Goal: Book appointment/travel/reservation

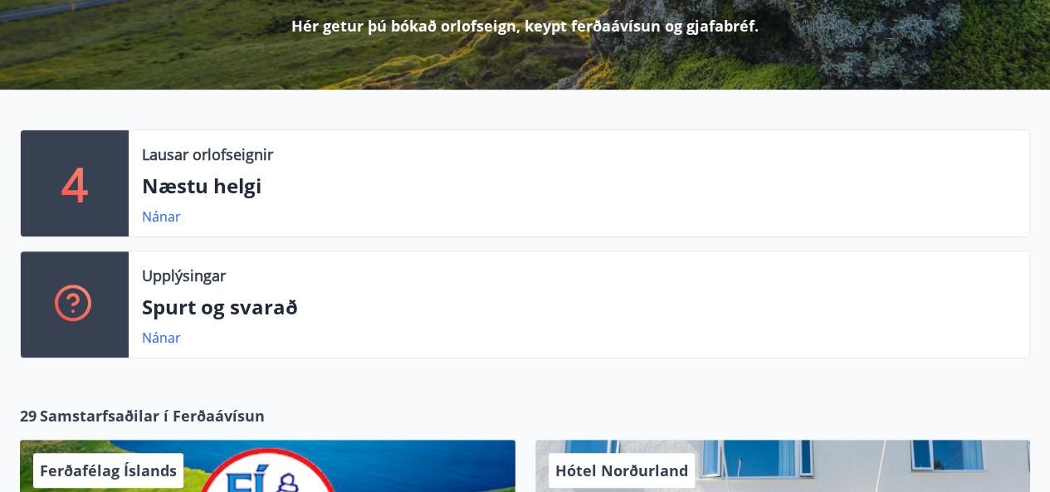
scroll to position [249, 0]
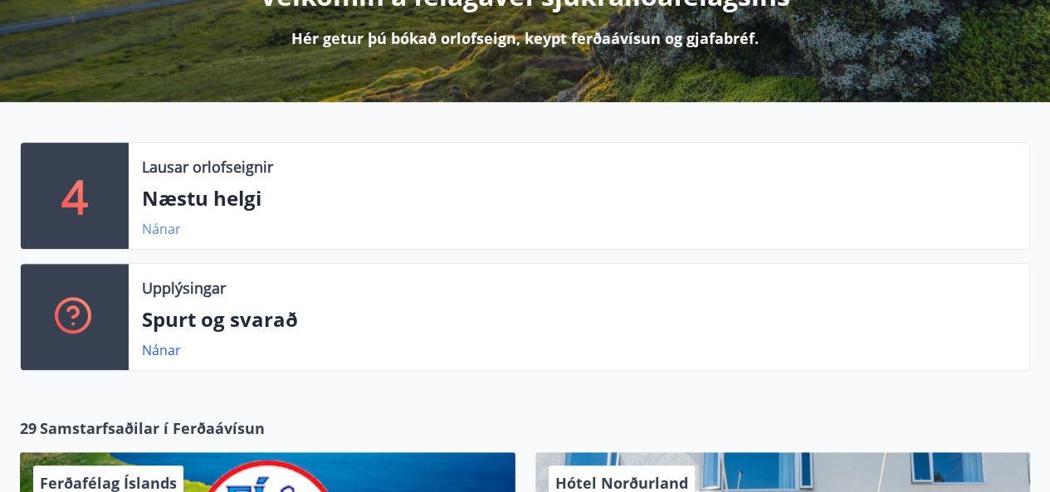
click at [160, 224] on link "Nánar" at bounding box center [161, 229] width 39 height 18
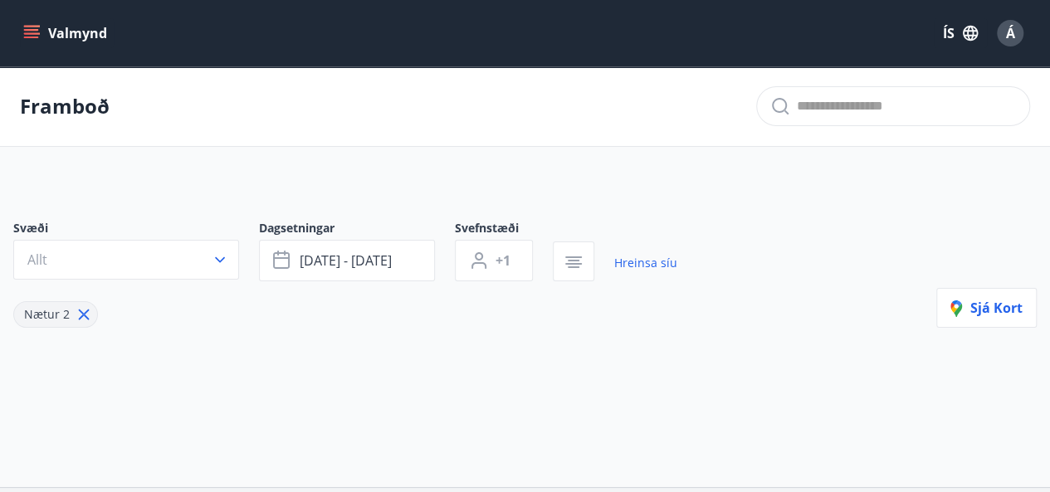
type input "*"
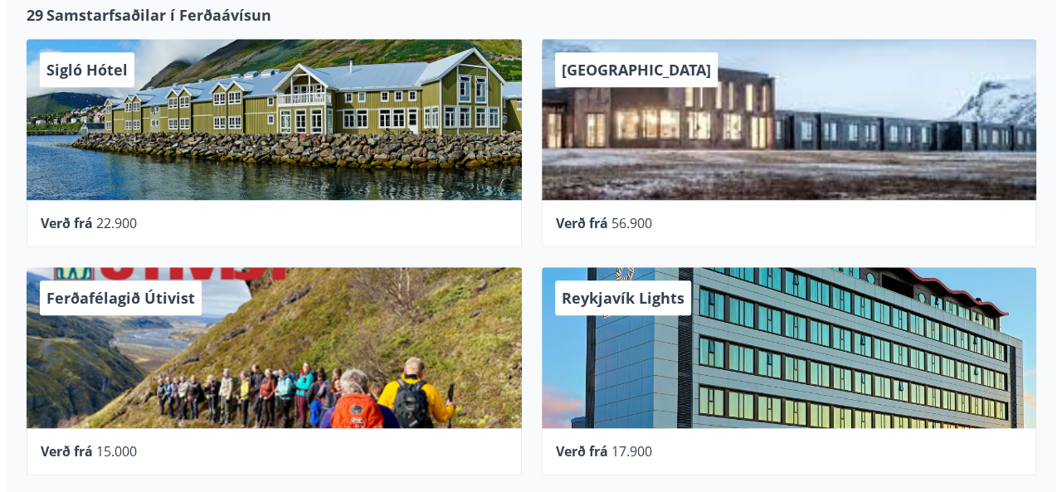
scroll to position [664, 0]
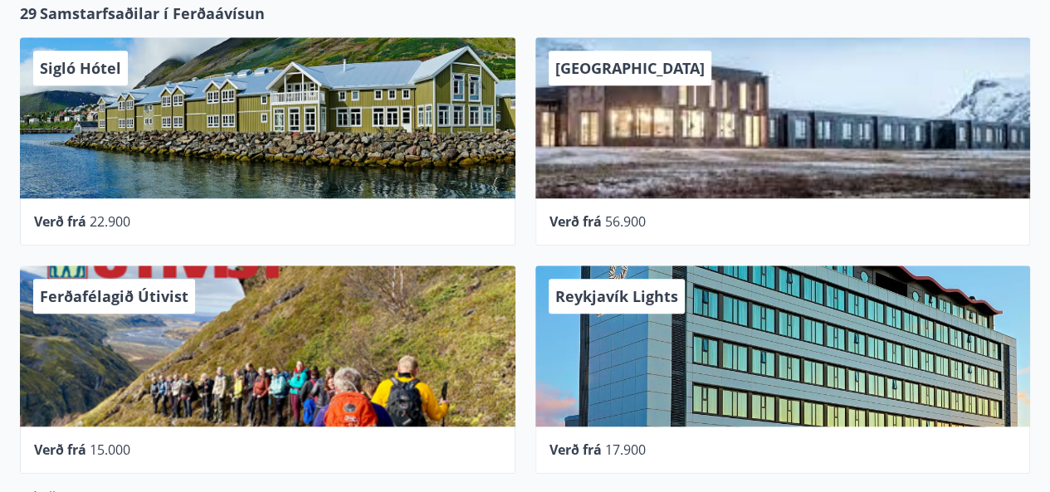
click at [111, 219] on span "22.900" at bounding box center [110, 221] width 41 height 18
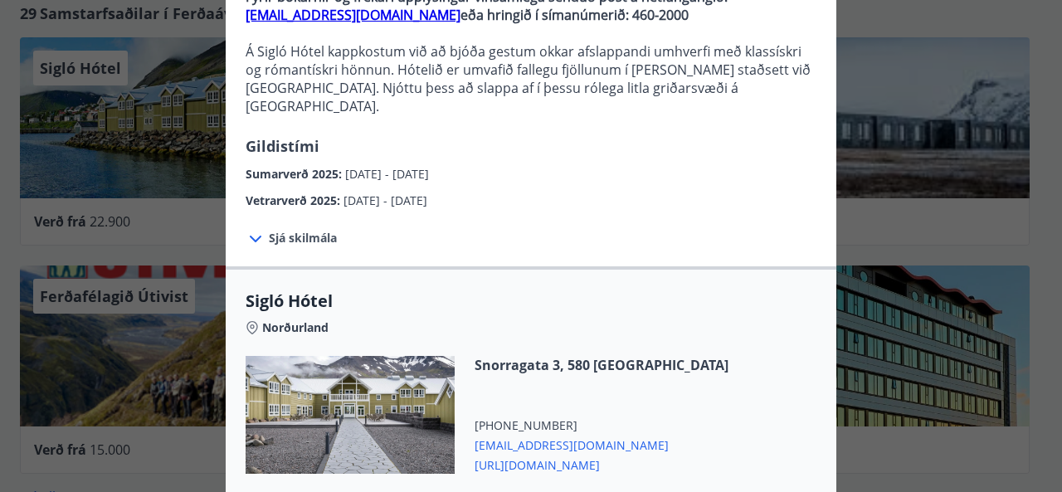
scroll to position [332, 0]
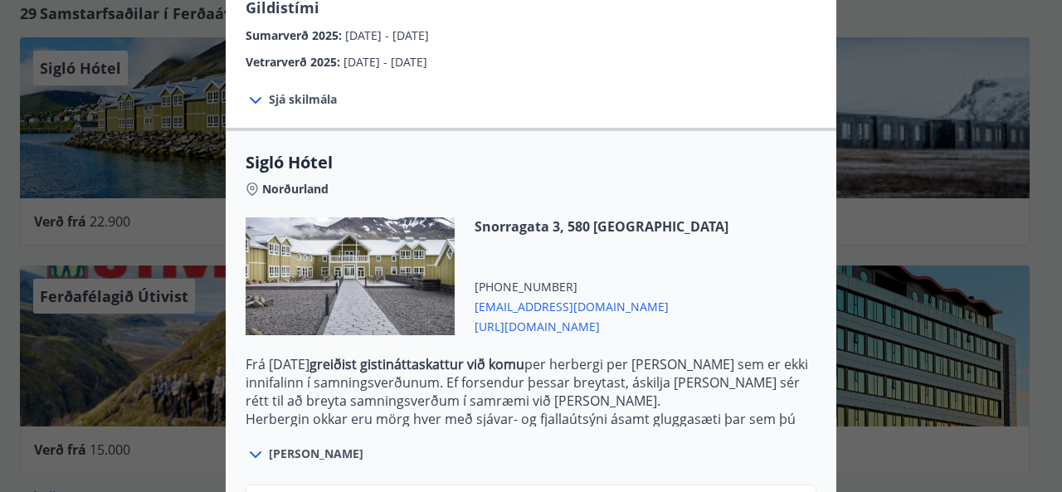
click at [286, 446] on span "[PERSON_NAME]" at bounding box center [316, 454] width 95 height 17
click at [249, 445] on icon at bounding box center [256, 455] width 20 height 20
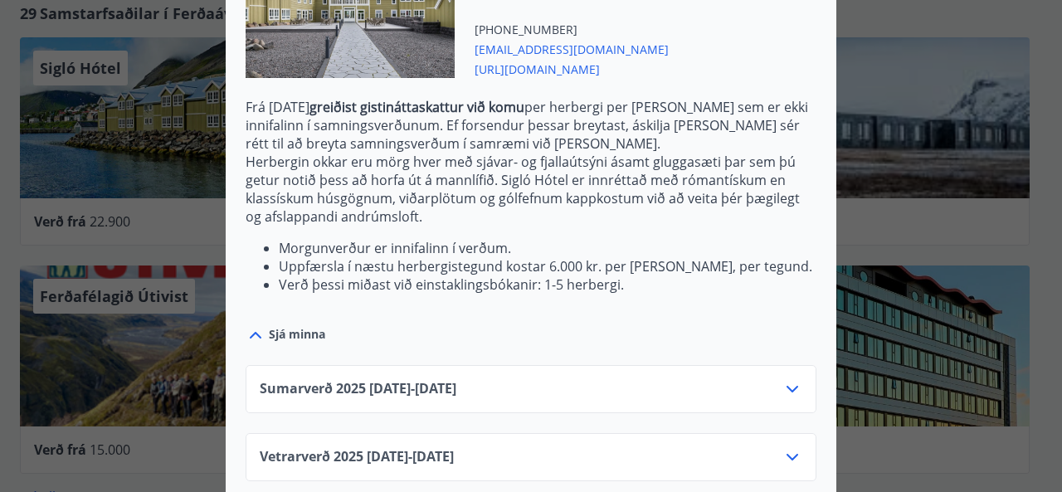
scroll to position [591, 0]
click at [790, 378] on icon at bounding box center [793, 388] width 20 height 20
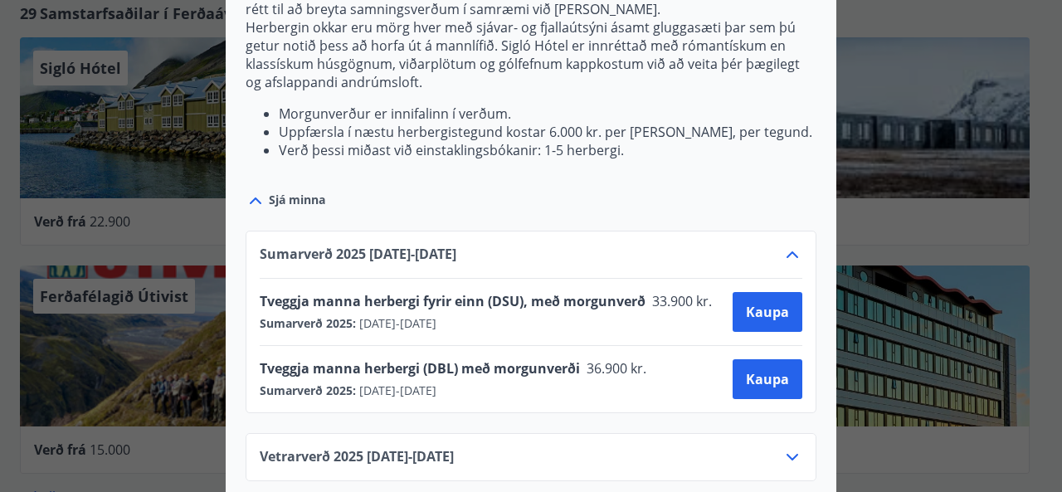
scroll to position [725, 0]
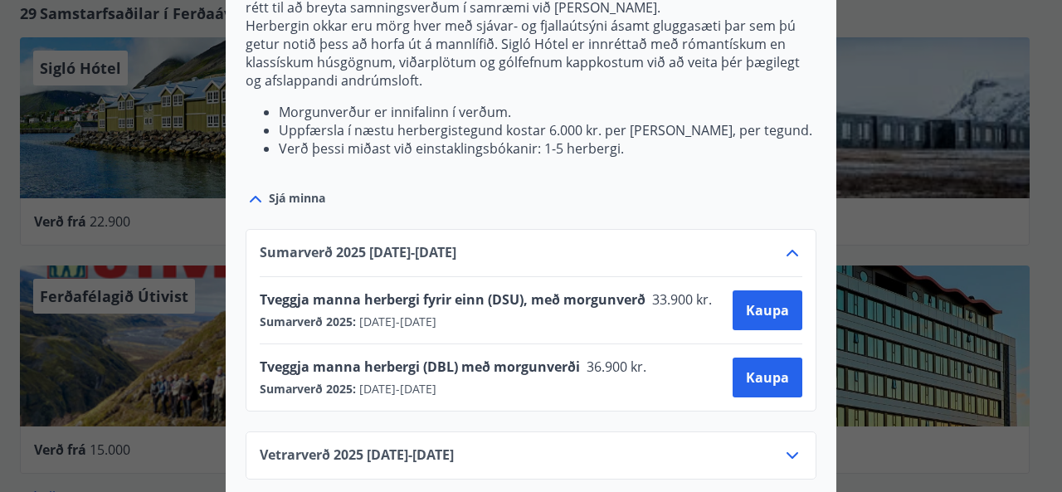
click at [791, 446] on icon at bounding box center [793, 456] width 20 height 20
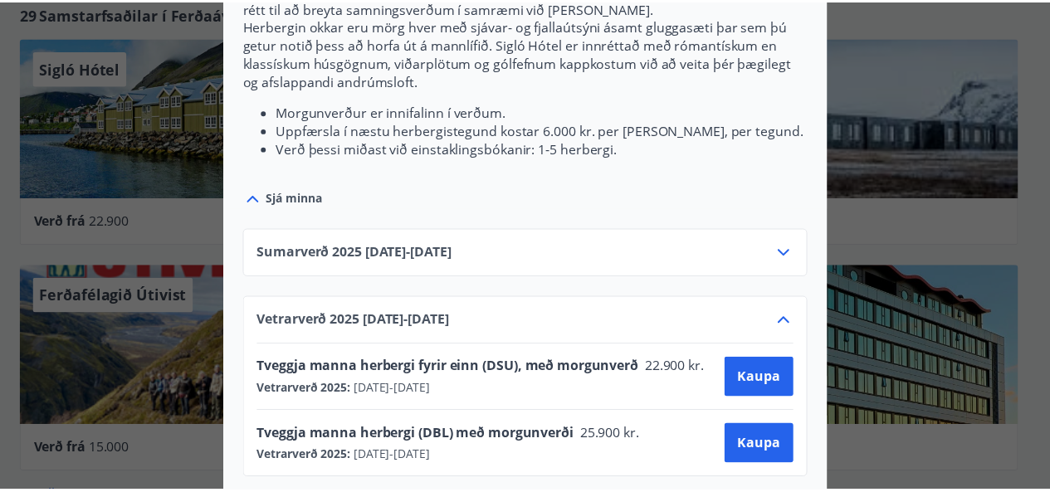
scroll to position [0, 0]
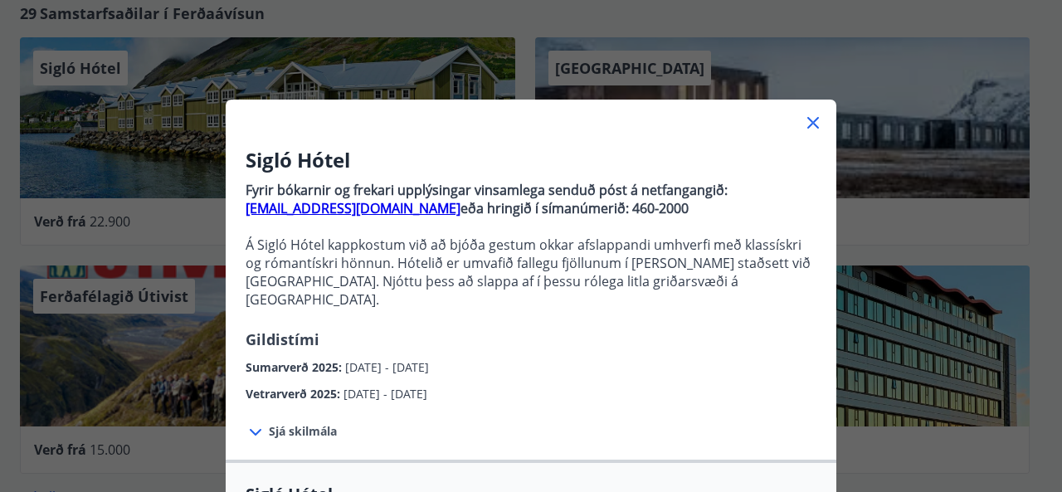
click at [867, 84] on div "Sigló Hótel Fyrir bókarnir og frekari upplýsingar vinsamlega senduð póst á netf…" at bounding box center [531, 246] width 1062 height 492
click at [804, 115] on icon at bounding box center [813, 123] width 20 height 20
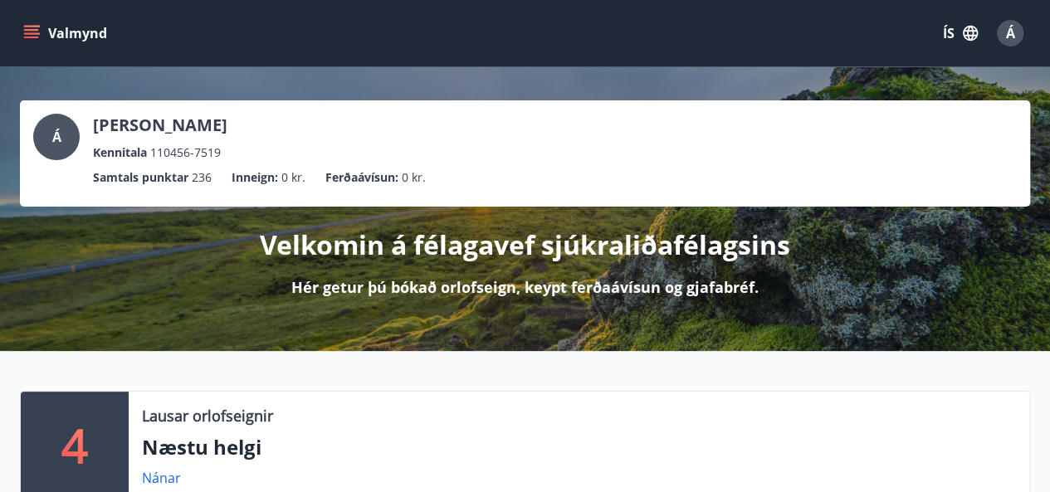
click at [30, 32] on icon "menu" at bounding box center [31, 33] width 17 height 17
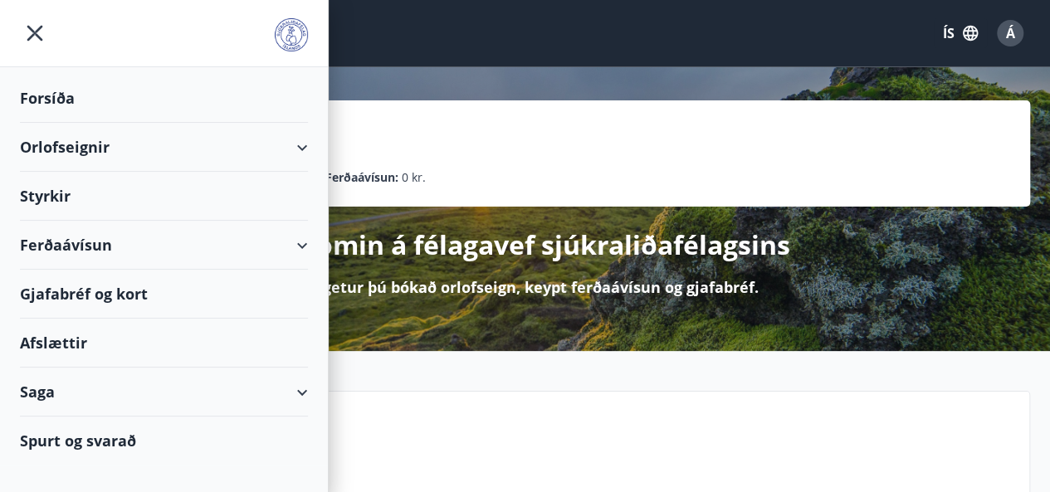
click at [61, 141] on div "Orlofseignir" at bounding box center [164, 147] width 288 height 49
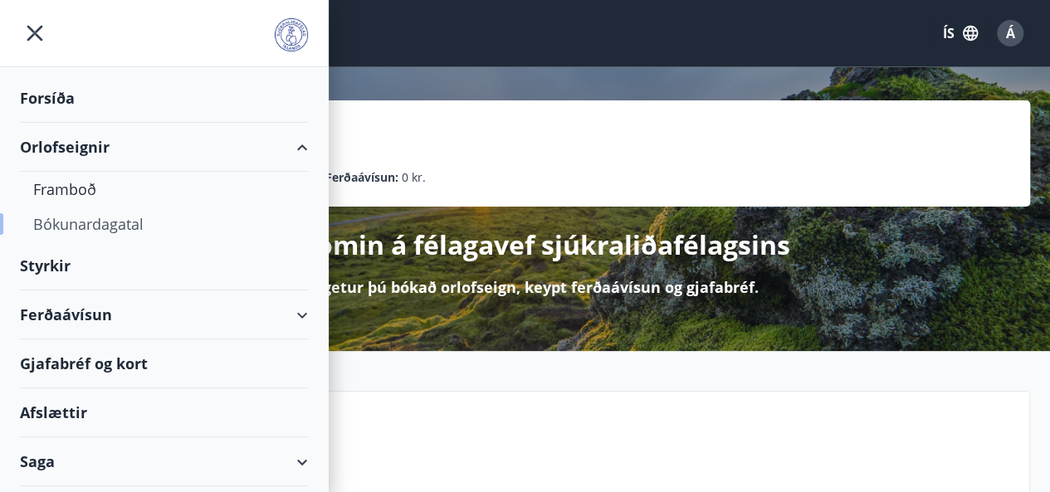
click at [76, 227] on div "Bókunardagatal" at bounding box center [163, 224] width 261 height 35
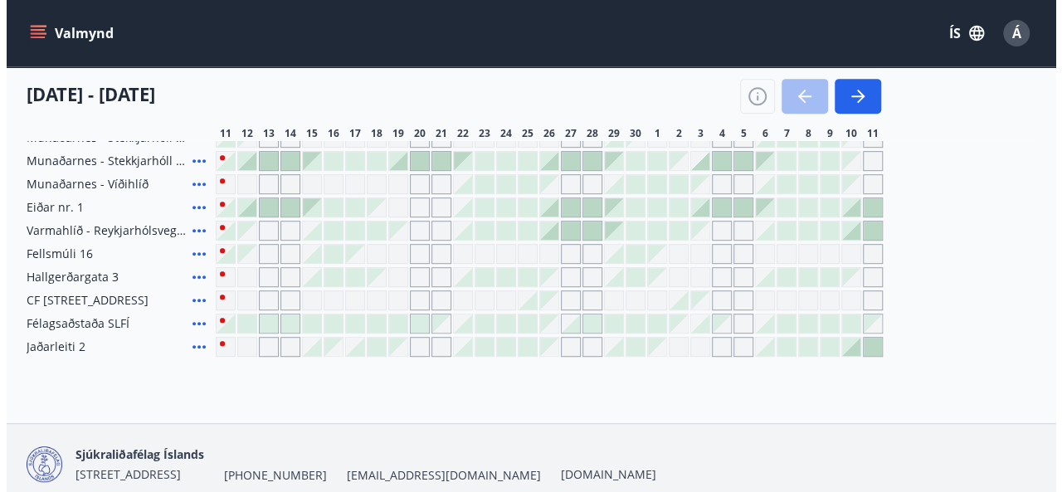
scroll to position [415, 0]
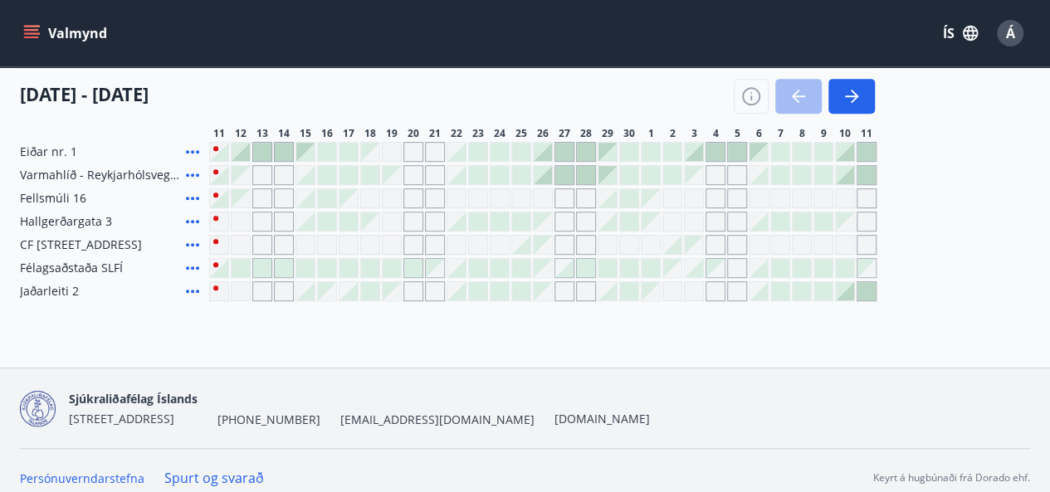
click at [194, 242] on icon at bounding box center [193, 245] width 20 height 20
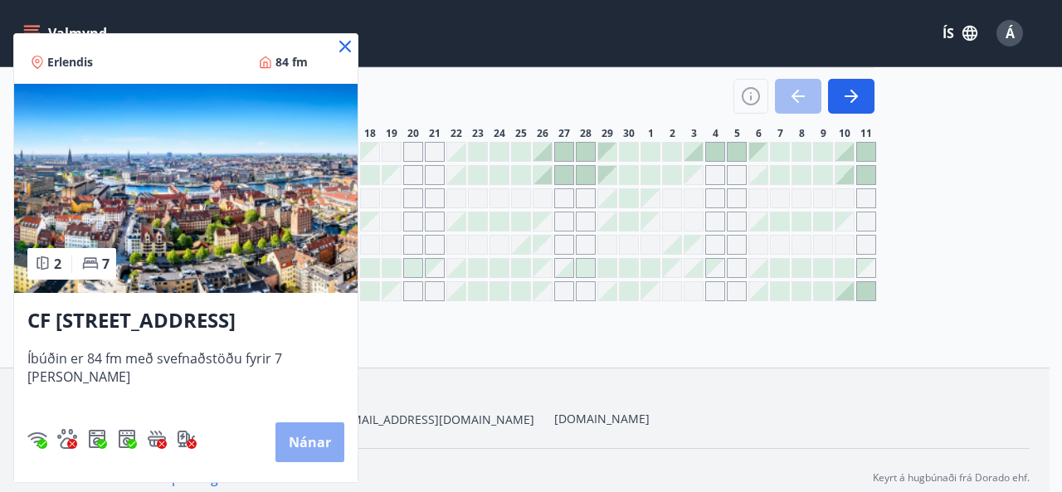
click at [302, 442] on button "Nánar" at bounding box center [310, 442] width 69 height 40
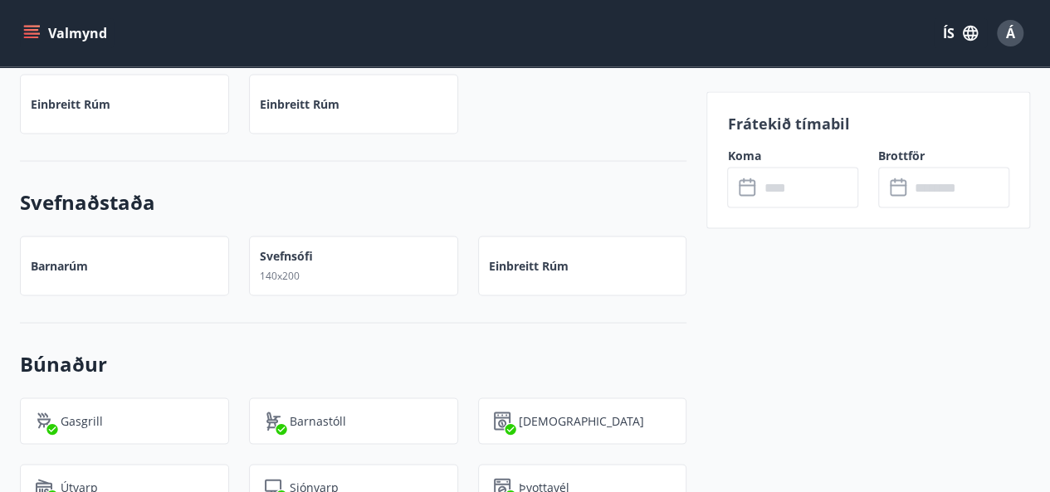
scroll to position [1494, 0]
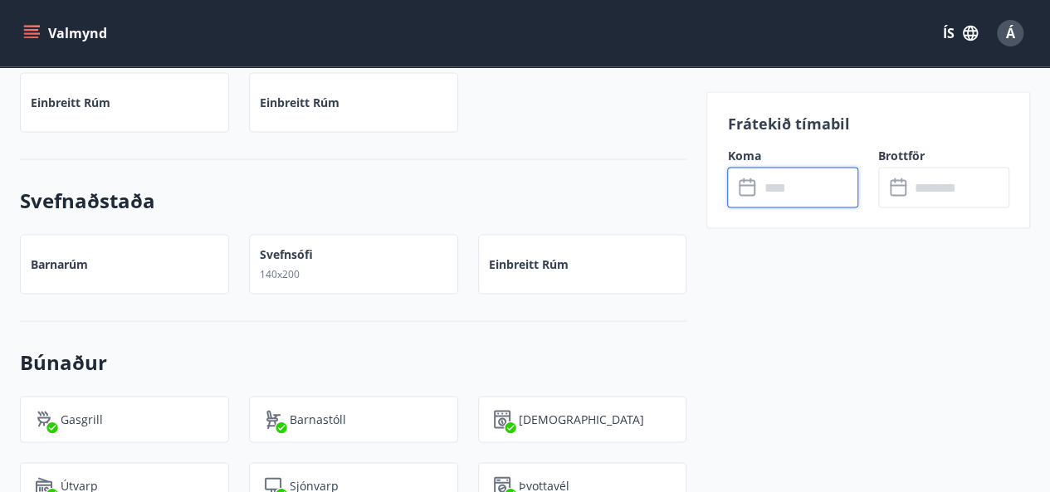
click at [786, 192] on input "text" at bounding box center [809, 187] width 100 height 41
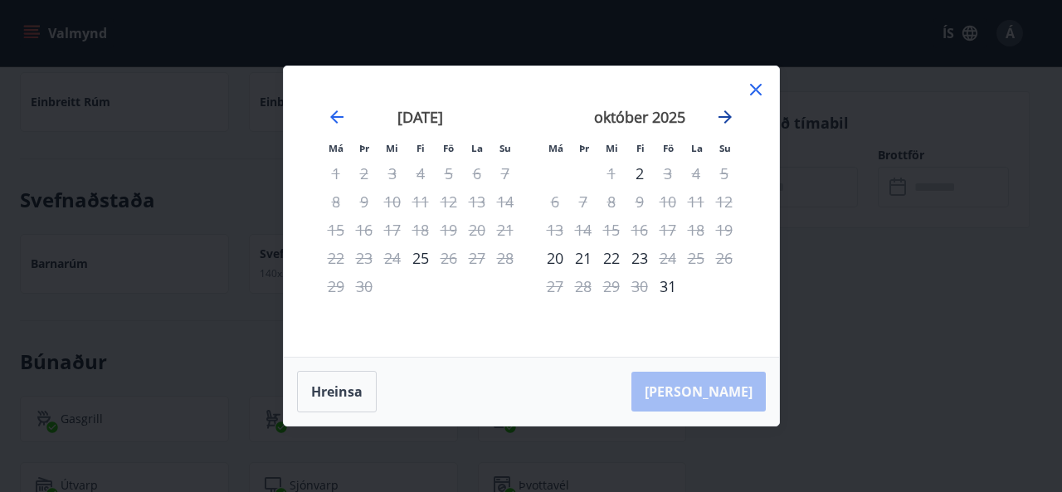
click at [724, 117] on icon "Move forward to switch to the next month." at bounding box center [725, 116] width 13 height 13
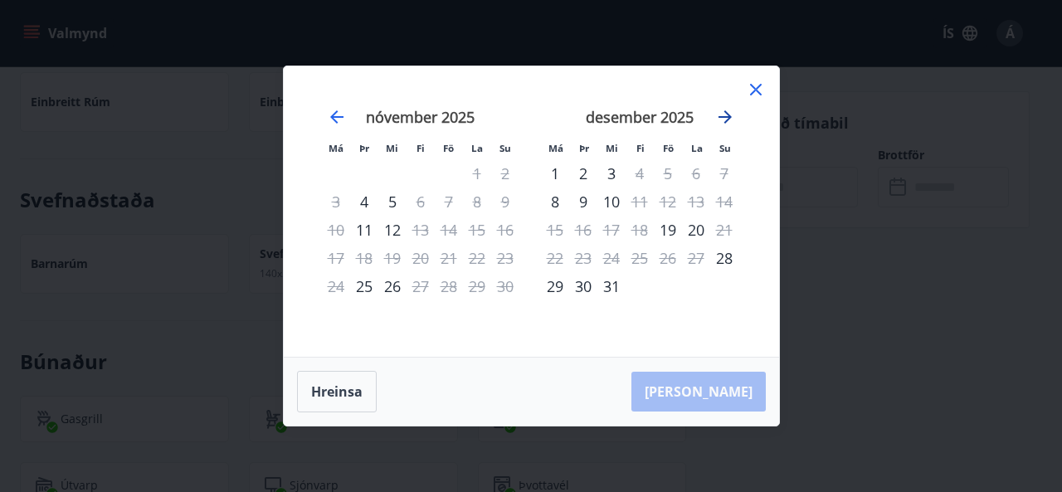
click at [724, 117] on icon "Move forward to switch to the next month." at bounding box center [725, 116] width 13 height 13
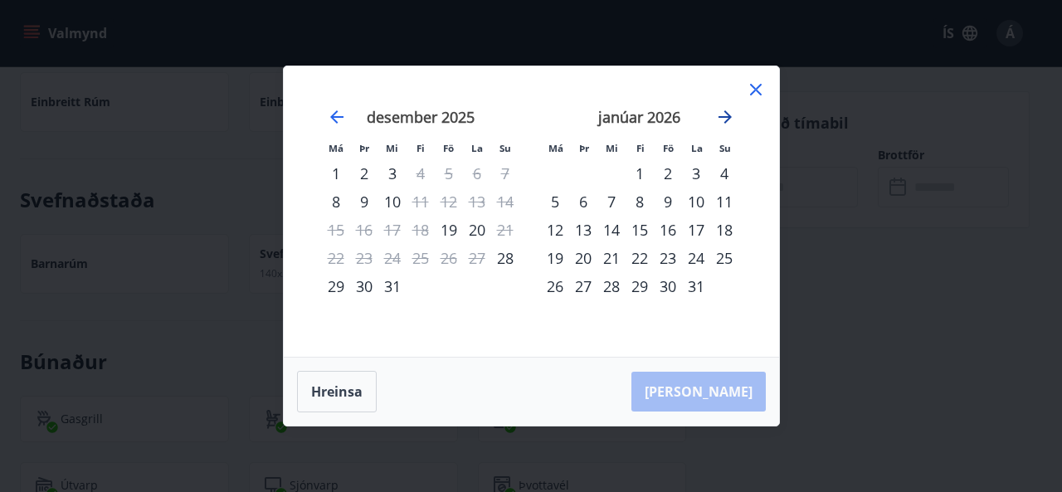
click at [724, 117] on icon "Move forward to switch to the next month." at bounding box center [725, 116] width 13 height 13
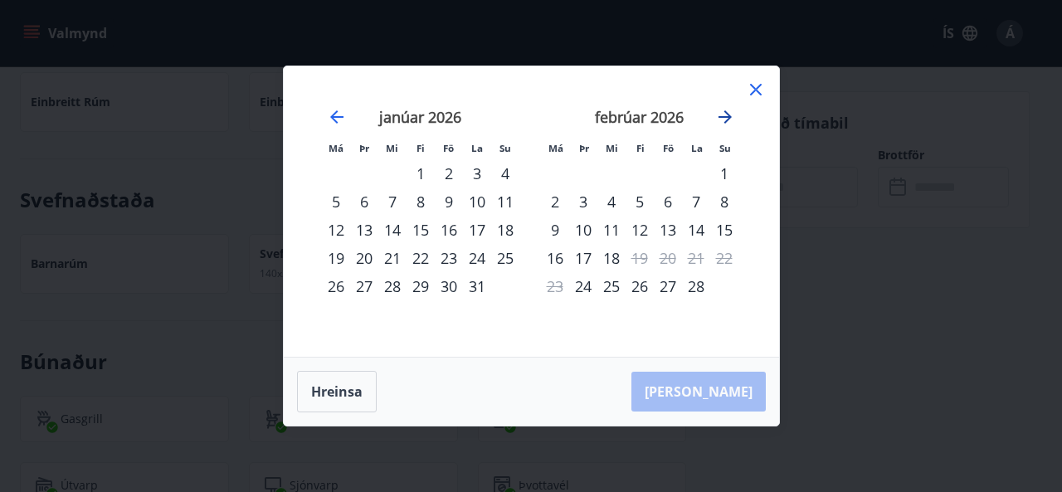
click at [724, 117] on icon "Move forward to switch to the next month." at bounding box center [725, 116] width 13 height 13
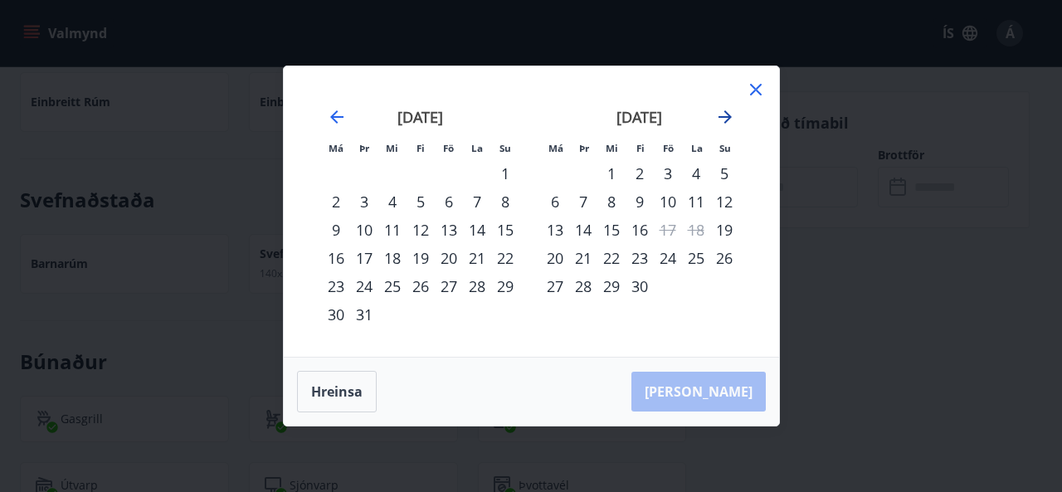
click at [724, 117] on icon "Move forward to switch to the next month." at bounding box center [725, 116] width 13 height 13
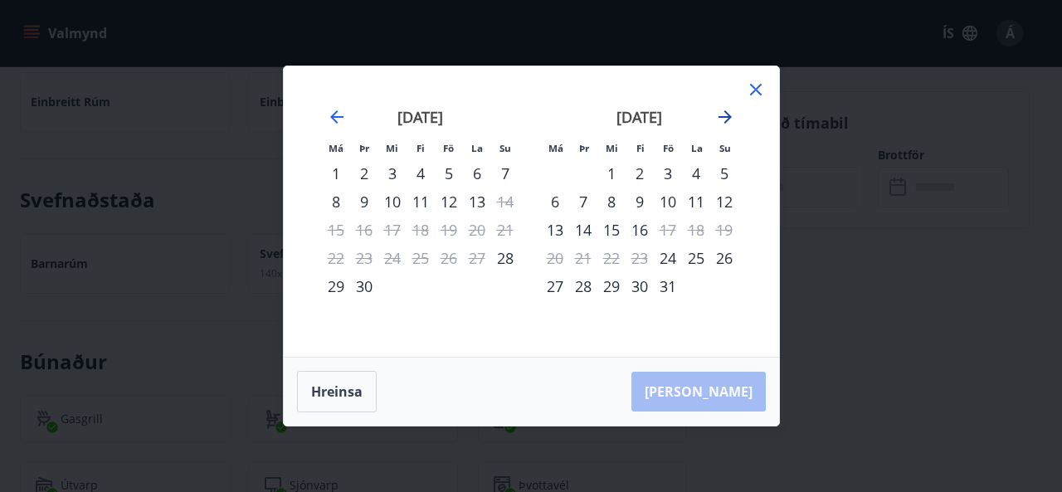
click at [724, 117] on icon "Move forward to switch to the next month." at bounding box center [725, 116] width 13 height 13
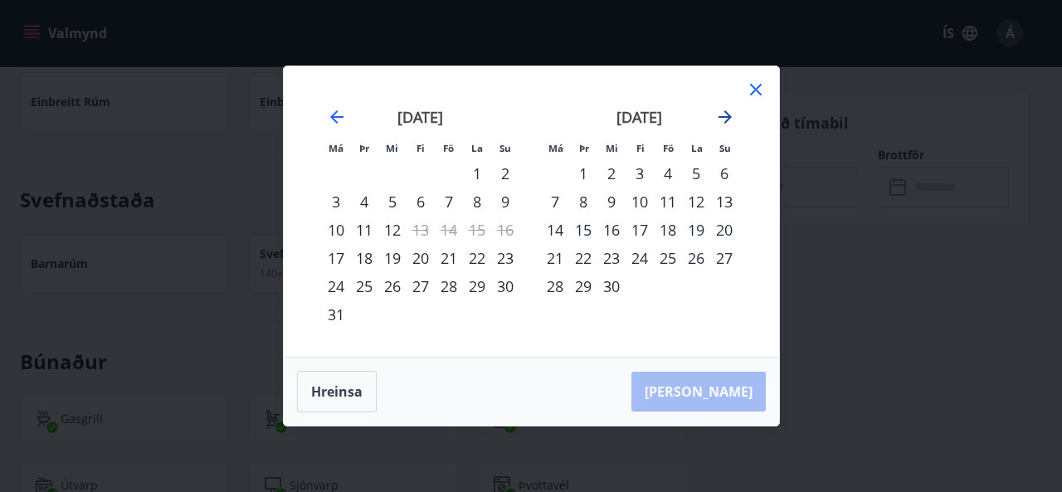
click at [724, 117] on icon "Move forward to switch to the next month." at bounding box center [725, 116] width 13 height 13
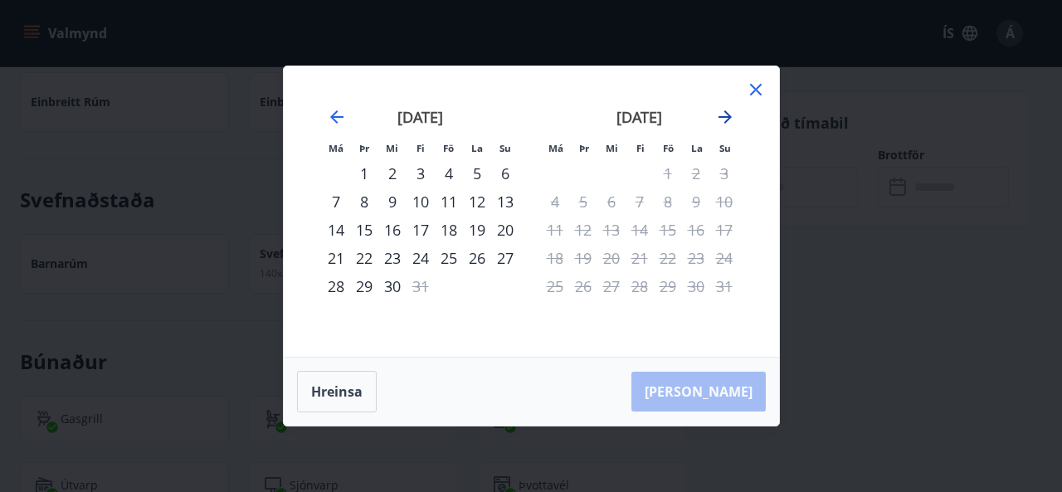
click at [728, 111] on icon "Move forward to switch to the next month." at bounding box center [726, 117] width 20 height 20
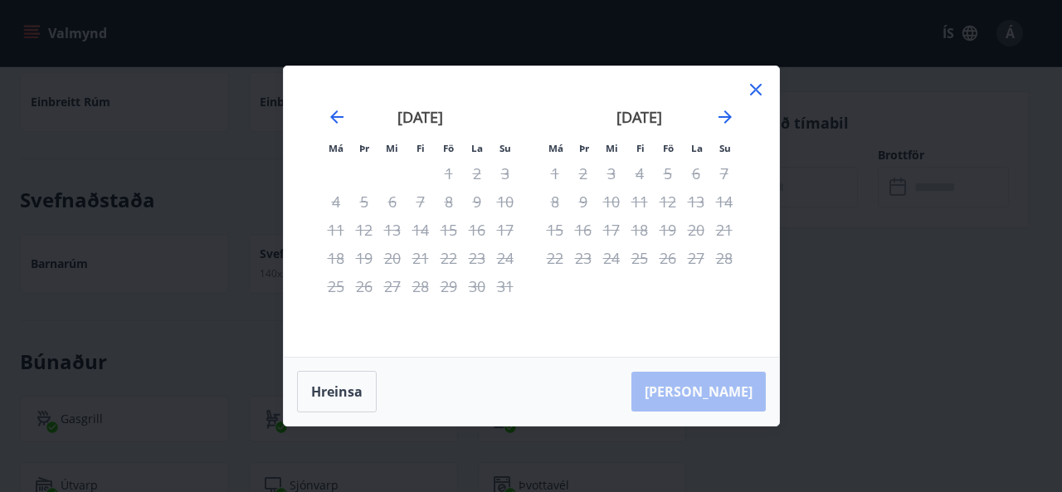
click at [757, 84] on icon at bounding box center [756, 90] width 20 height 20
